Goal: Find specific page/section: Find specific page/section

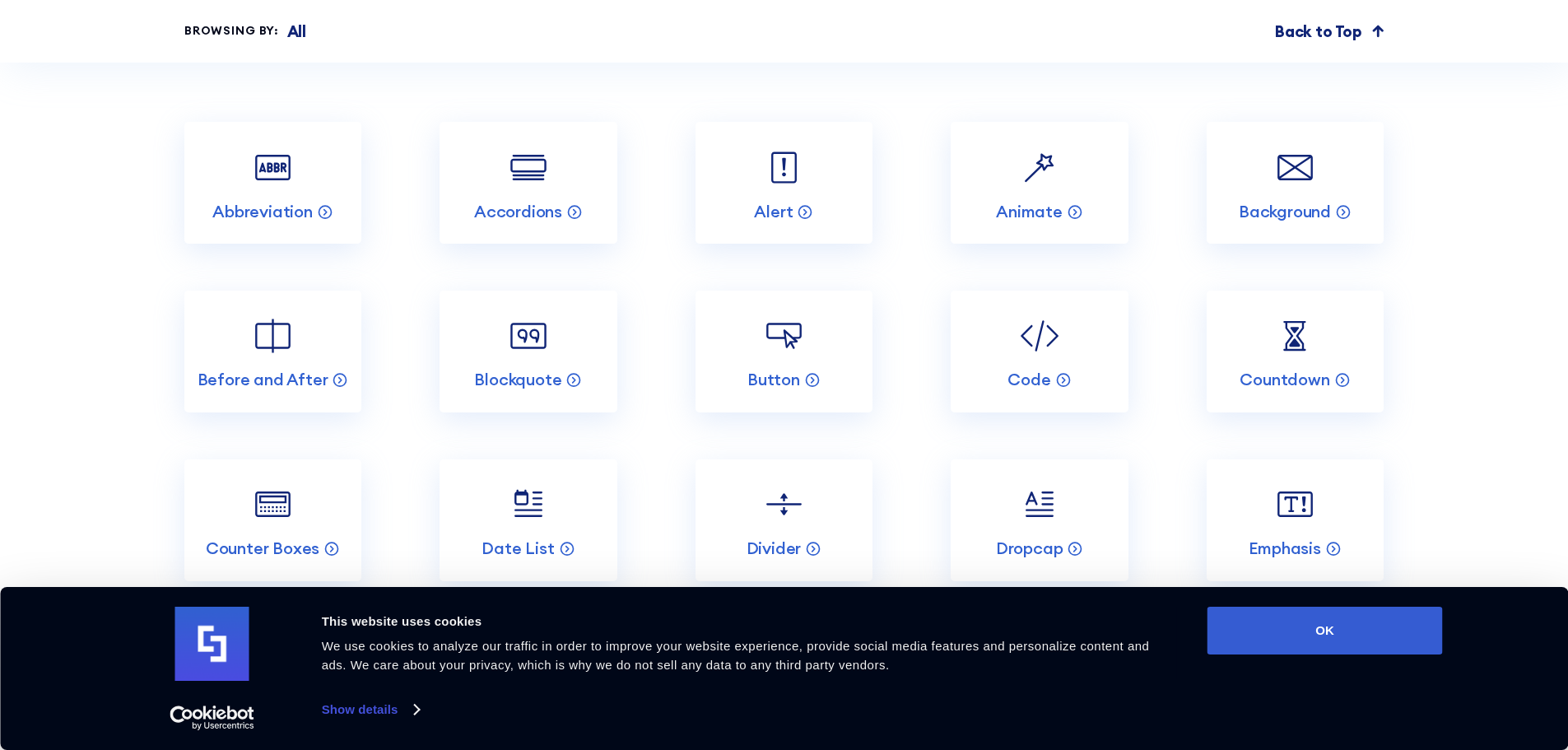
scroll to position [5267, 0]
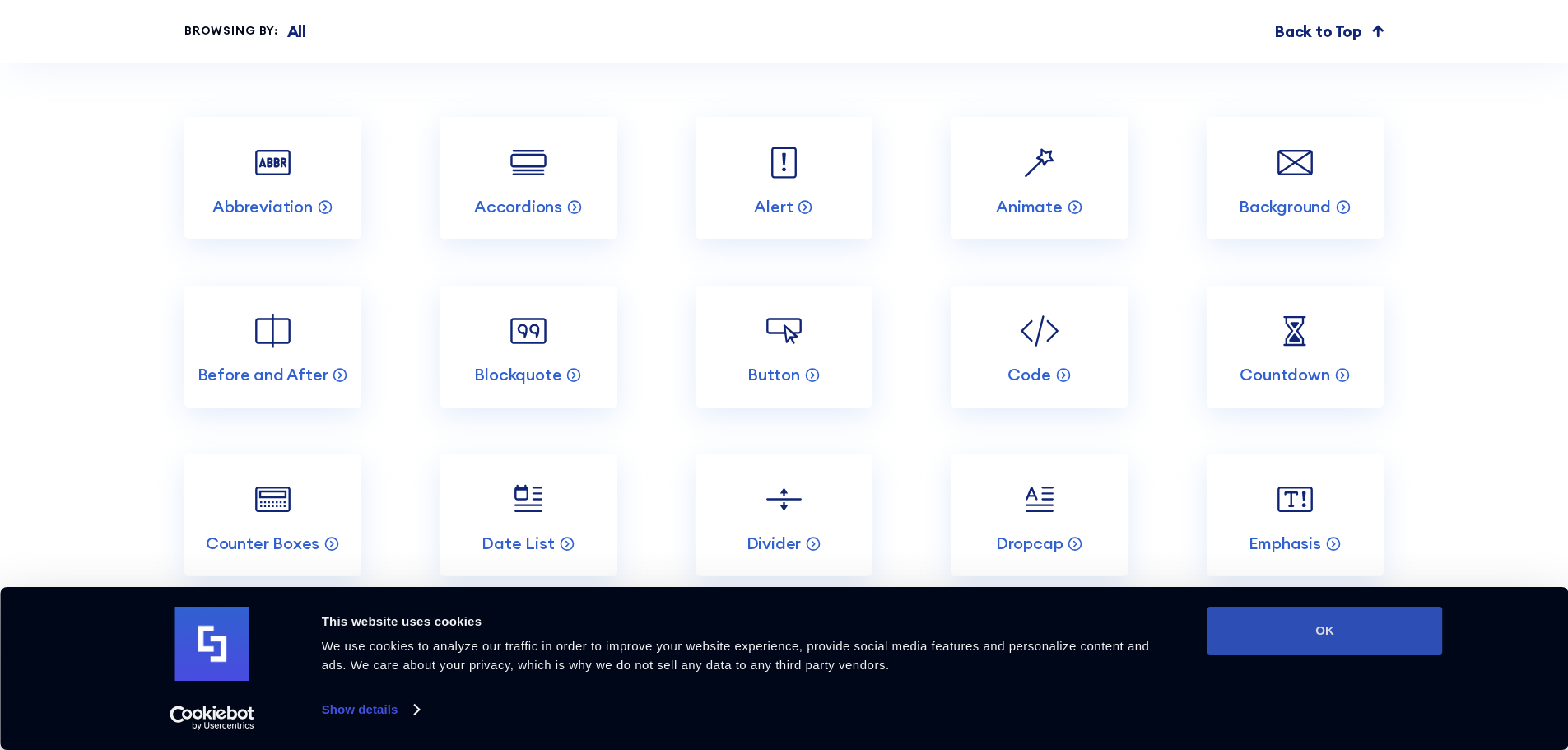
click at [1297, 616] on button "OK" at bounding box center [1325, 631] width 235 height 47
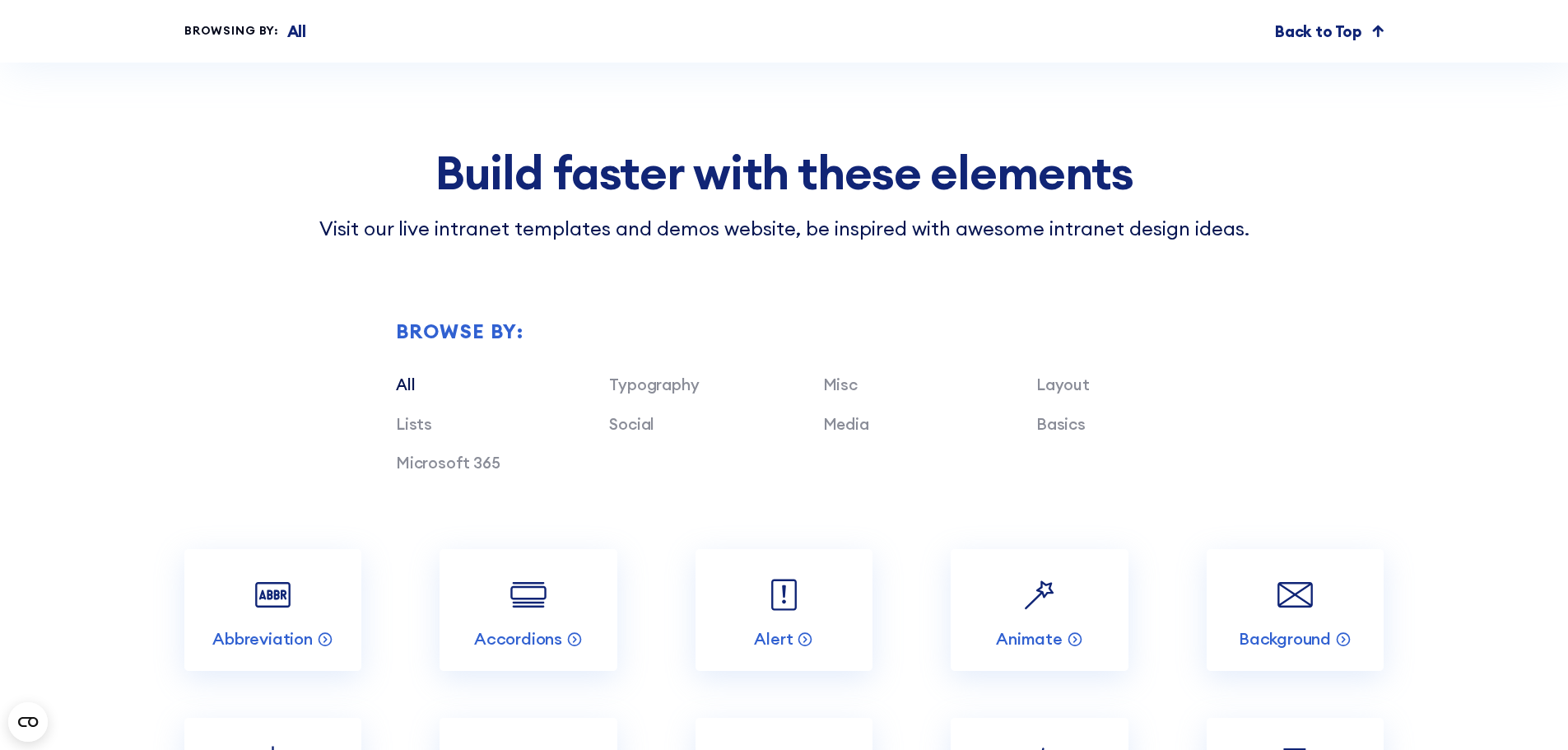
scroll to position [4938, 0]
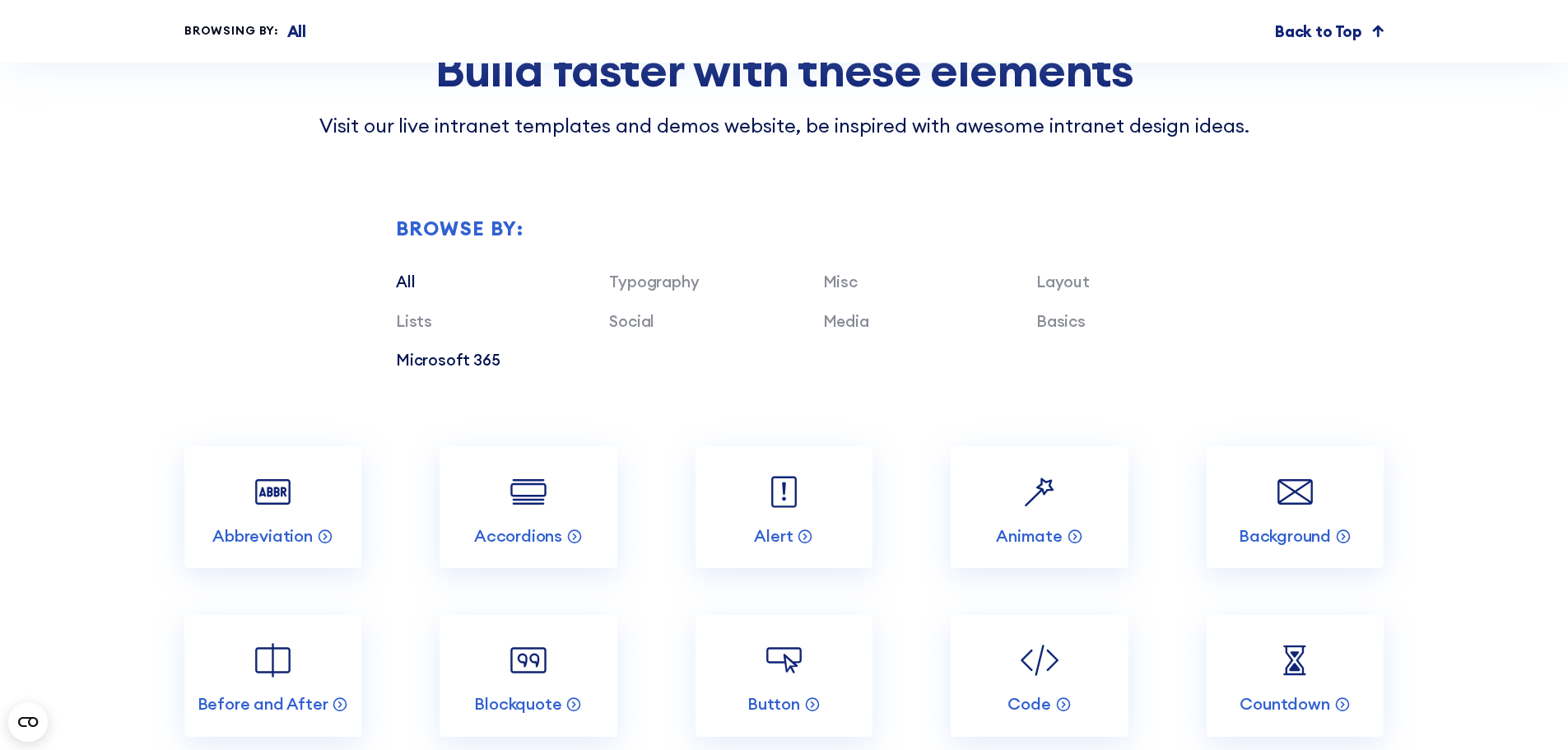
click at [423, 370] on link "Microsoft 365" at bounding box center [447, 360] width 105 height 20
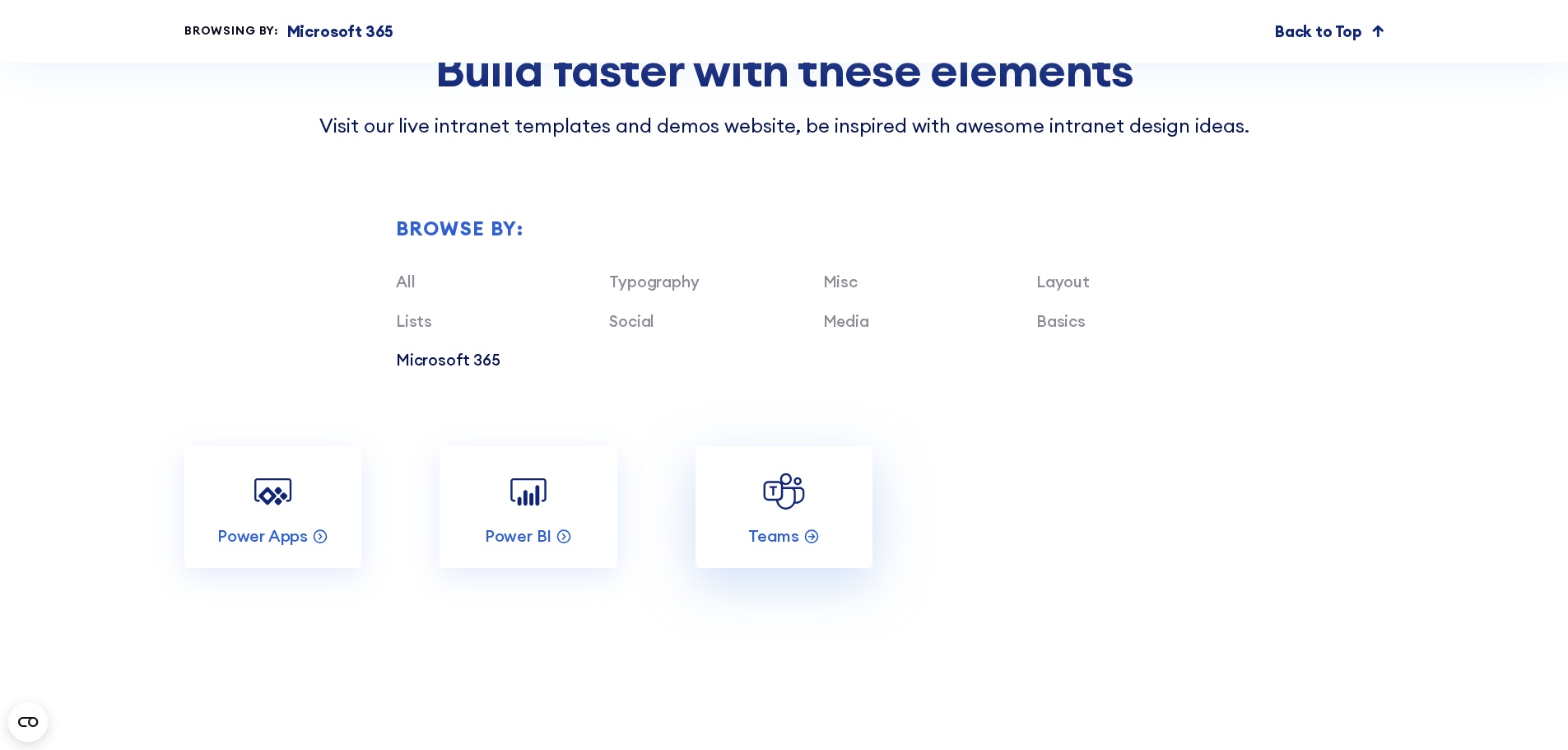
click at [837, 530] on link "Teams" at bounding box center [784, 508] width 177 height 122
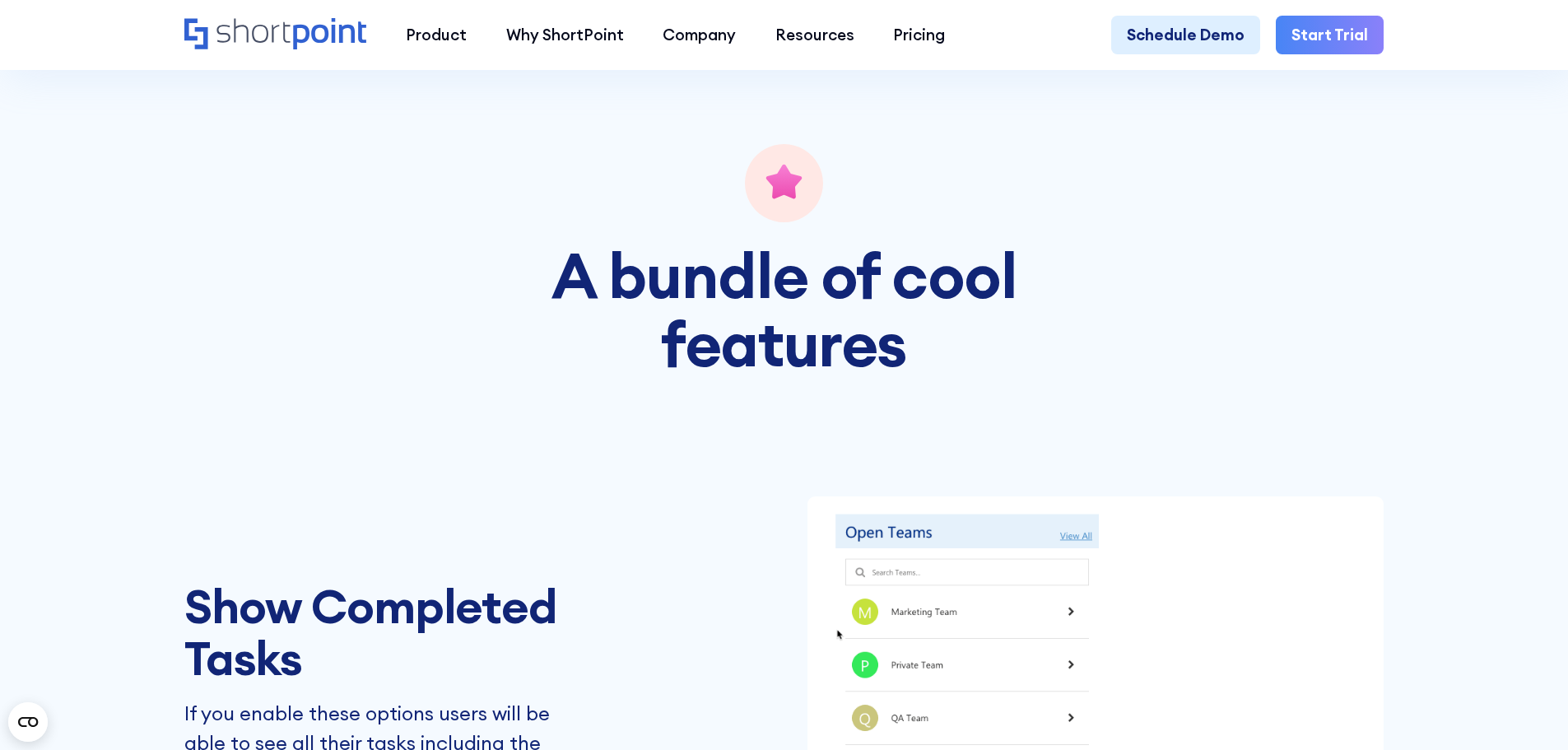
scroll to position [3046, 0]
